Goal: Information Seeking & Learning: Learn about a topic

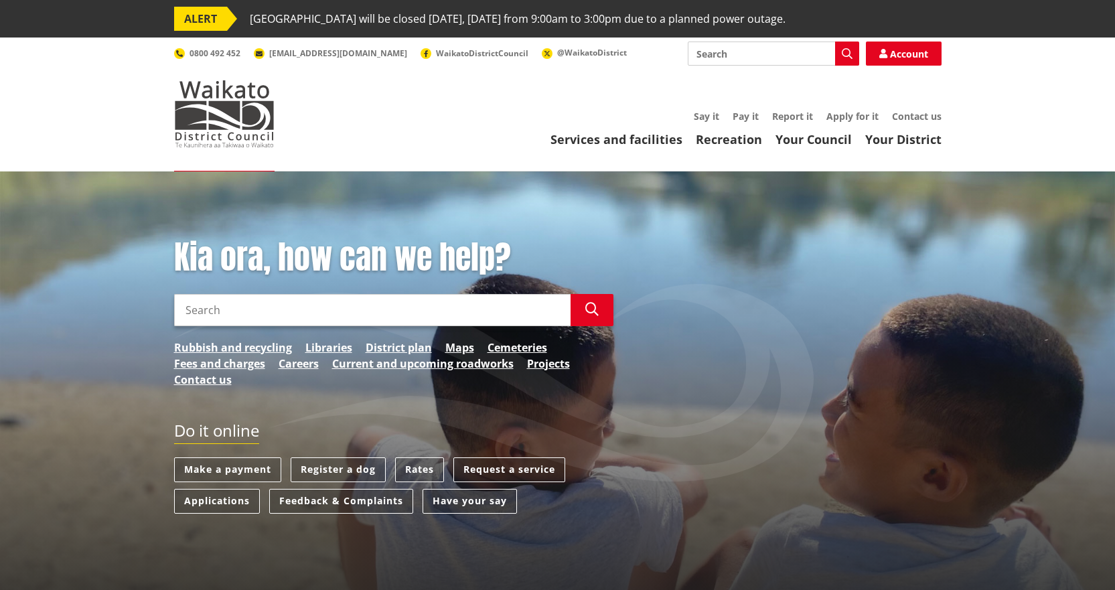
click at [293, 306] on input "Search" at bounding box center [372, 310] width 396 height 32
type input "culverts"
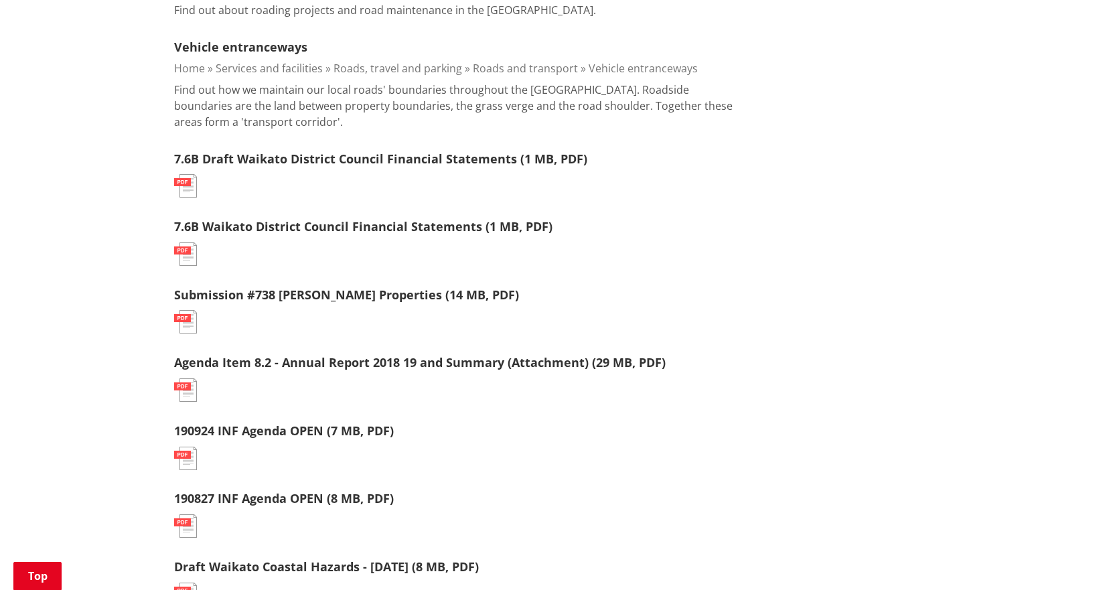
scroll to position [469, 0]
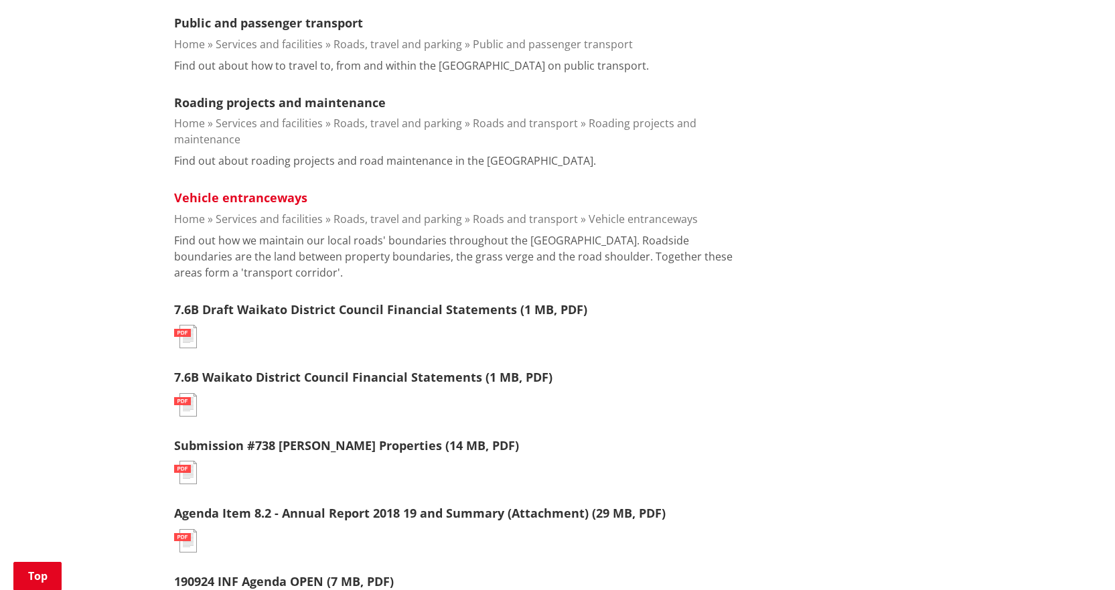
click at [222, 196] on link "Vehicle entranceways" at bounding box center [240, 197] width 133 height 16
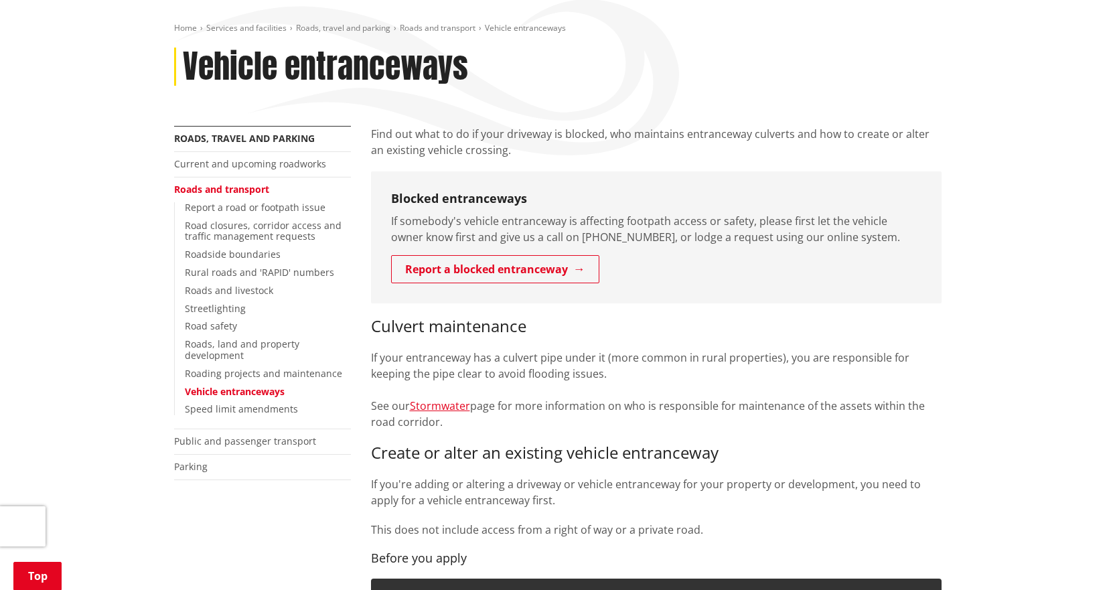
scroll to position [201, 0]
